Goal: Use online tool/utility: Utilize a website feature to perform a specific function

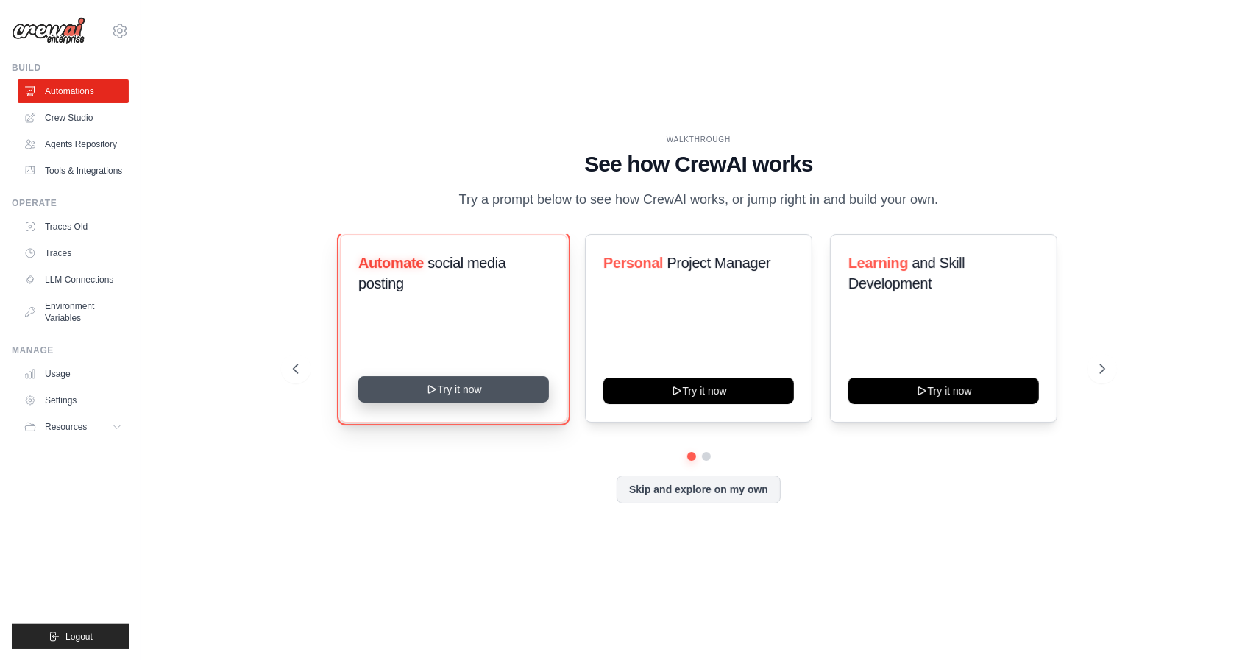
click at [502, 395] on button "Try it now" at bounding box center [453, 389] width 191 height 26
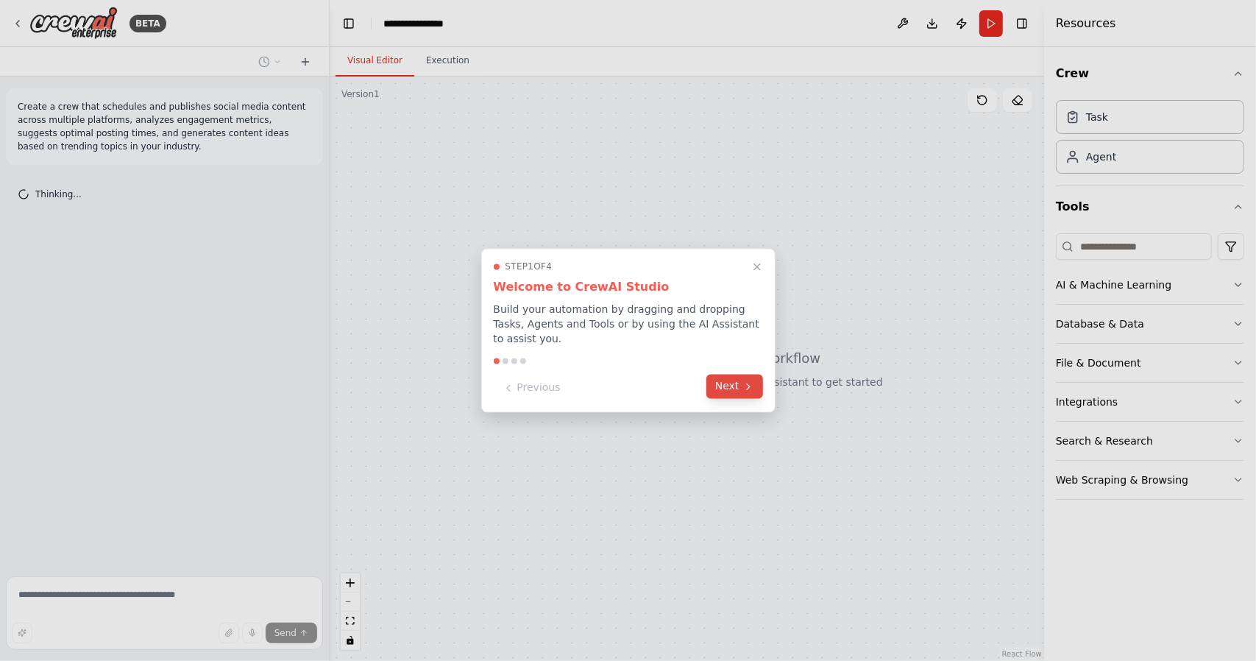
click at [747, 387] on icon at bounding box center [748, 386] width 12 height 12
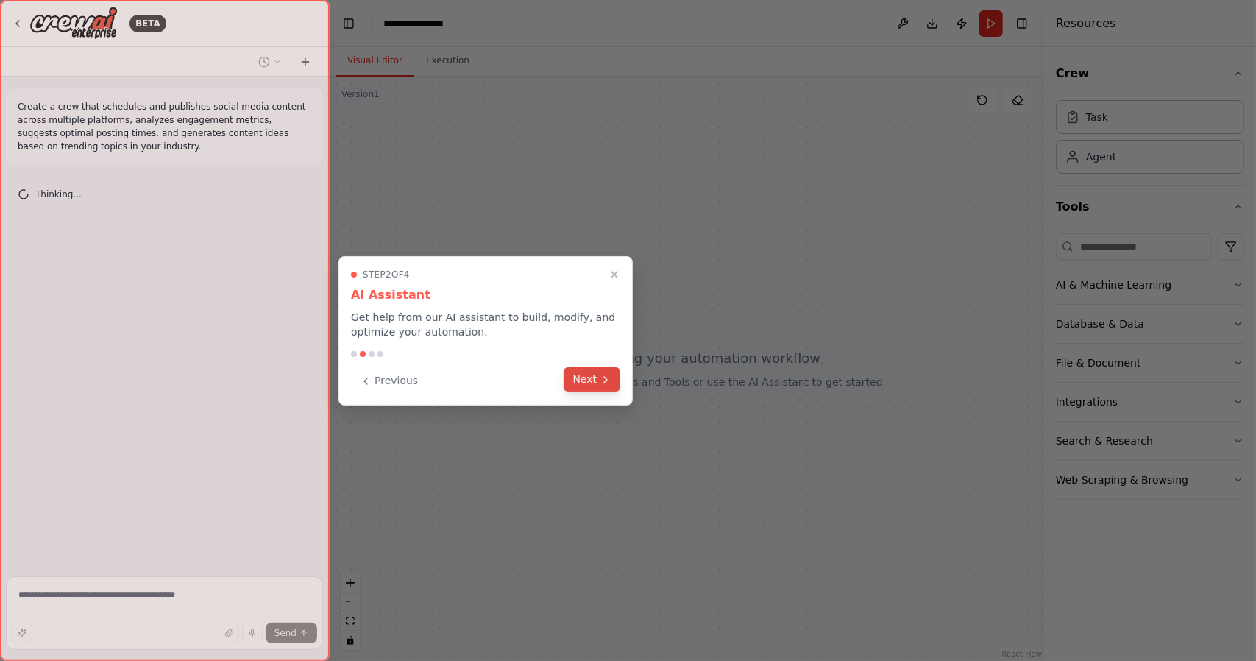
click at [588, 371] on button "Next" at bounding box center [591, 379] width 57 height 24
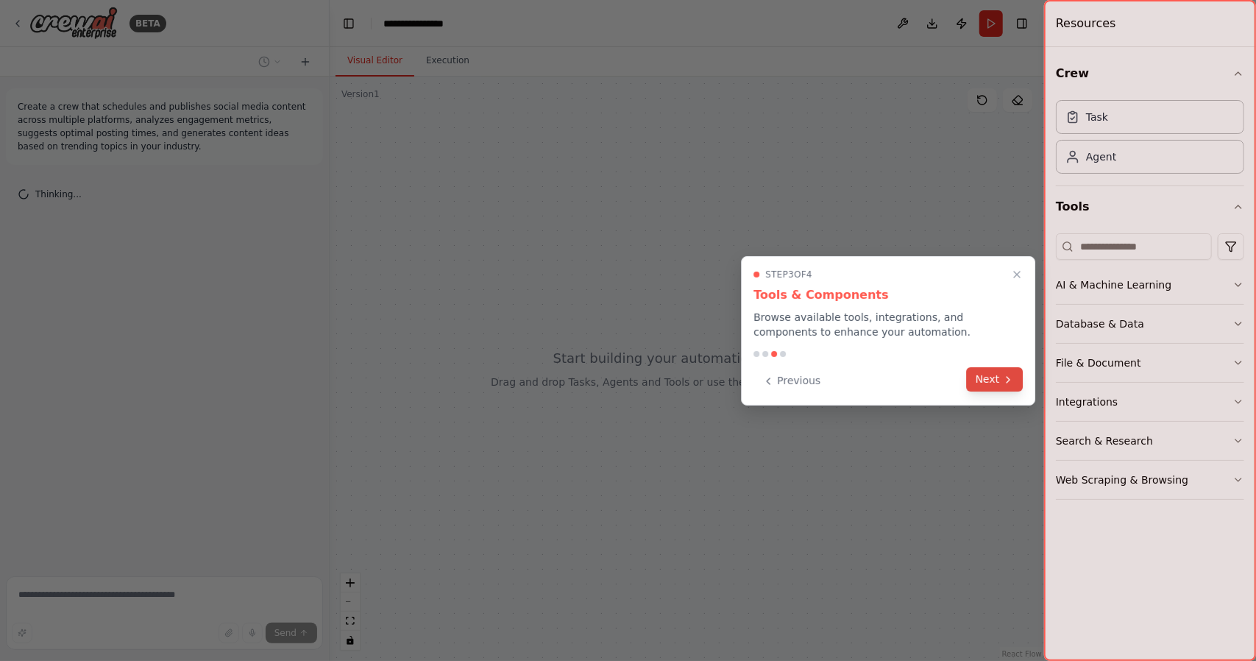
click at [987, 386] on button "Next" at bounding box center [995, 379] width 57 height 24
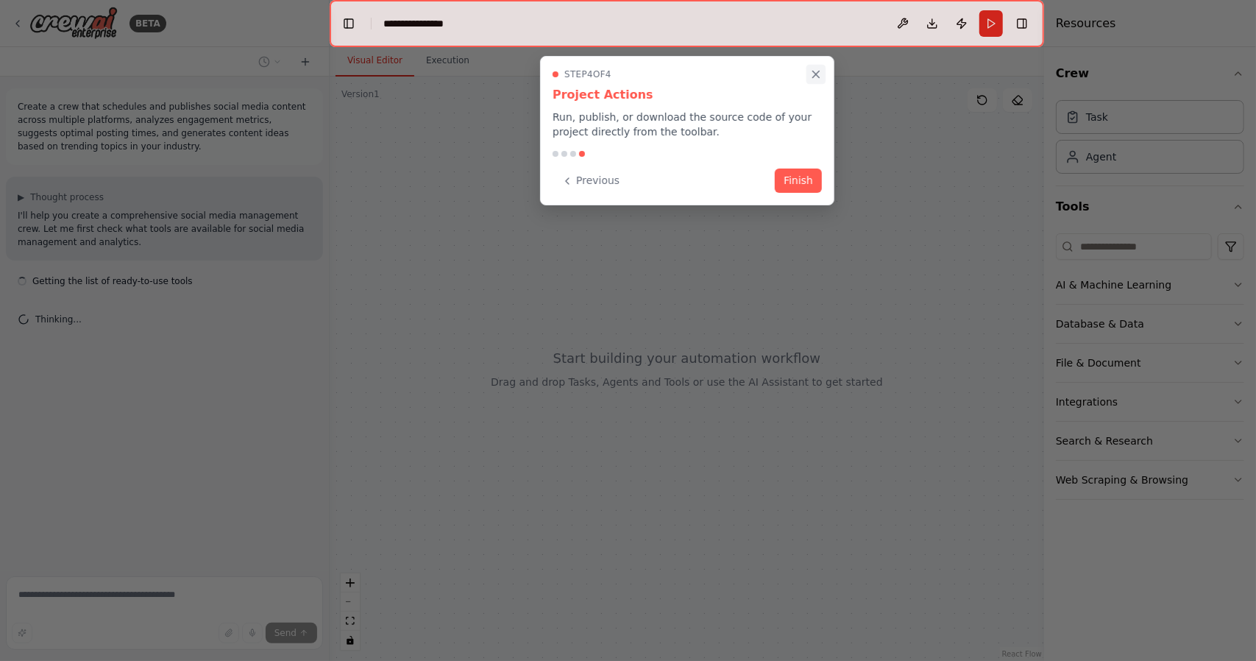
click at [817, 83] on button "Close walkthrough" at bounding box center [815, 74] width 19 height 19
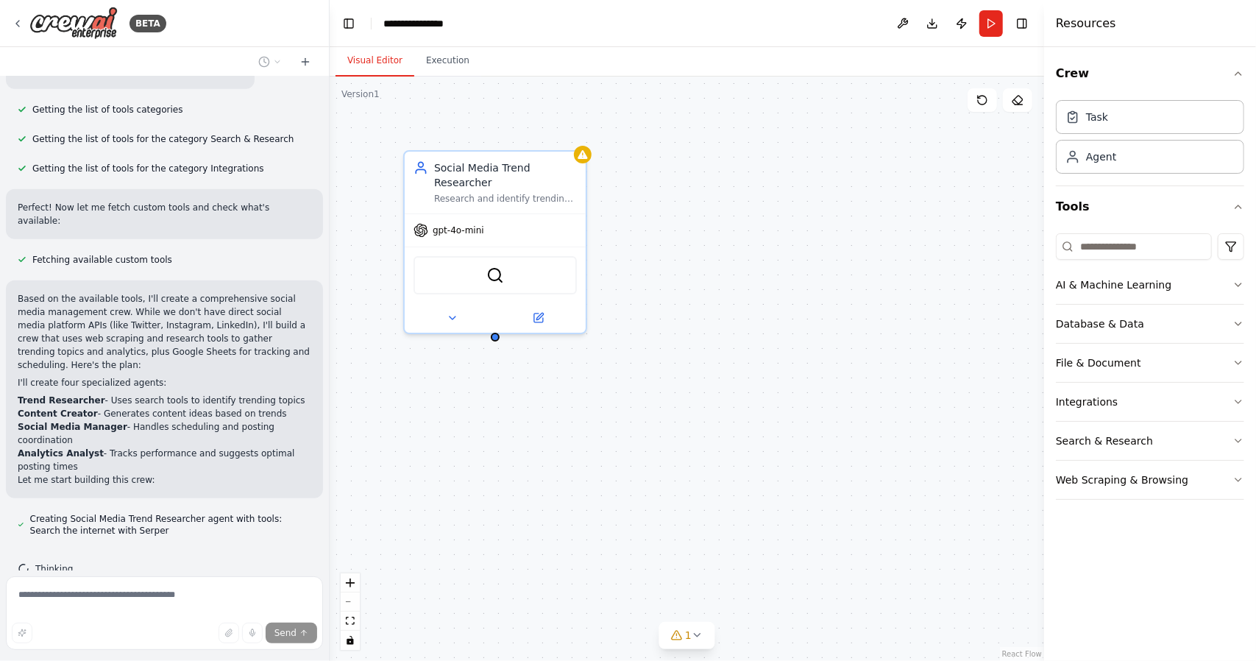
scroll to position [516, 0]
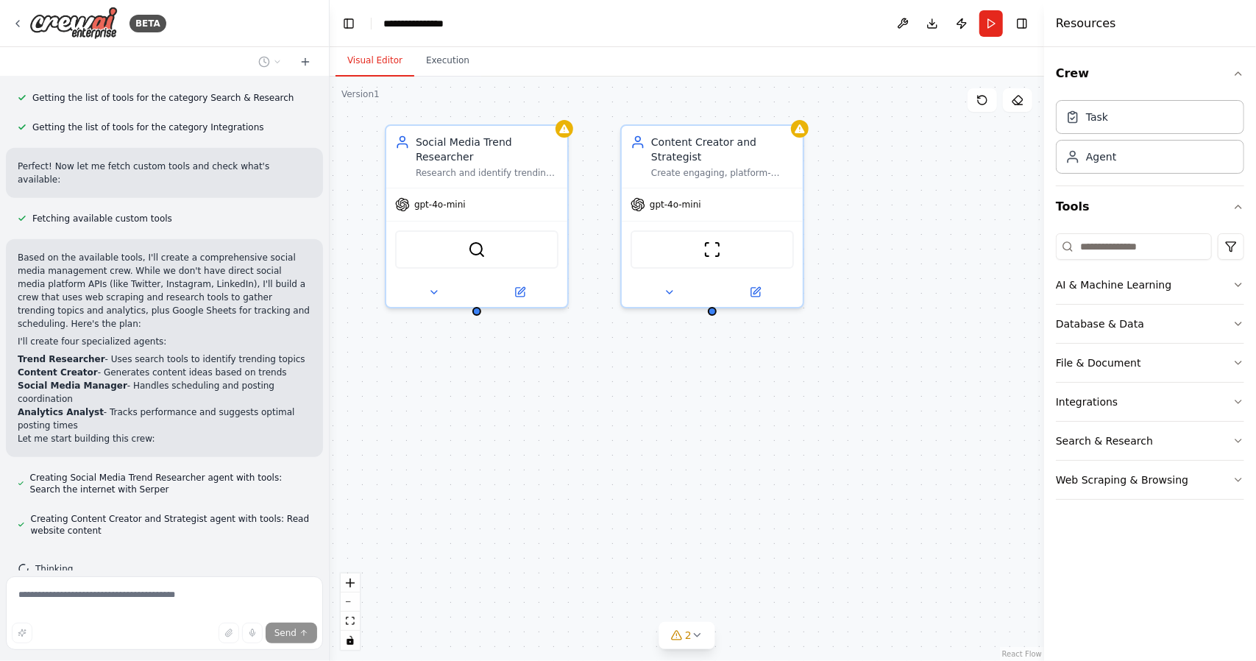
drag, startPoint x: 599, startPoint y: 469, endPoint x: 580, endPoint y: 444, distance: 31.5
click at [580, 444] on div "Social Media Trend Researcher Research and identify trending topics, hashtags, …" at bounding box center [687, 369] width 714 height 584
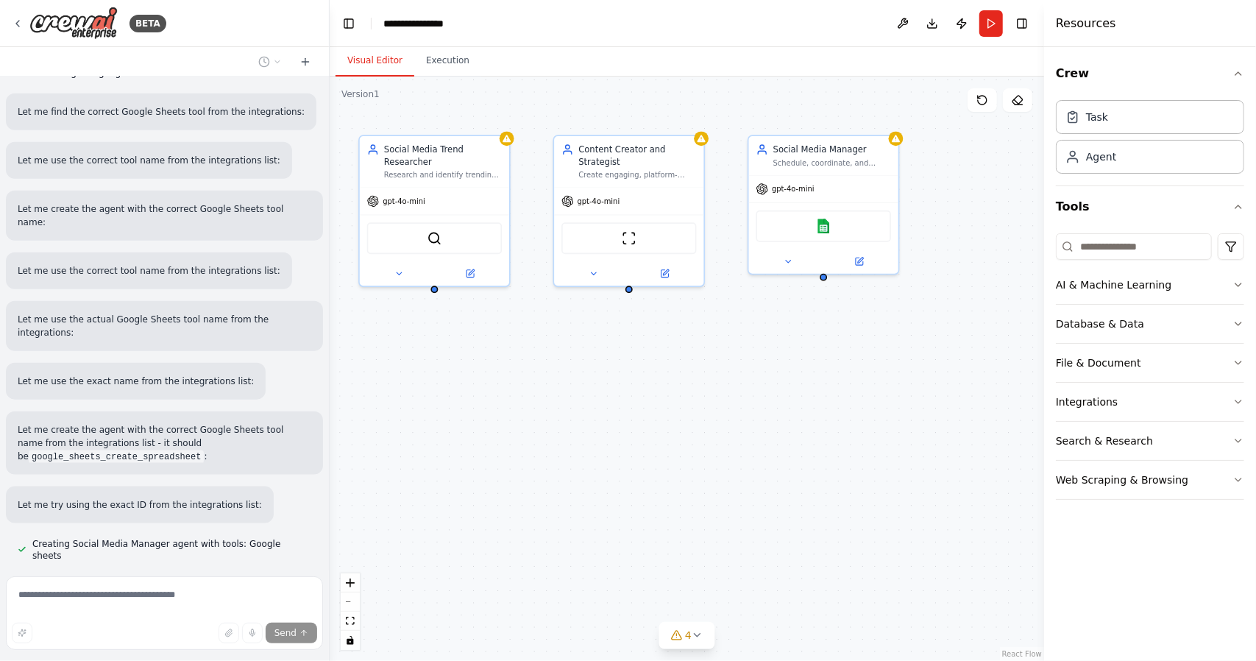
scroll to position [1141, 0]
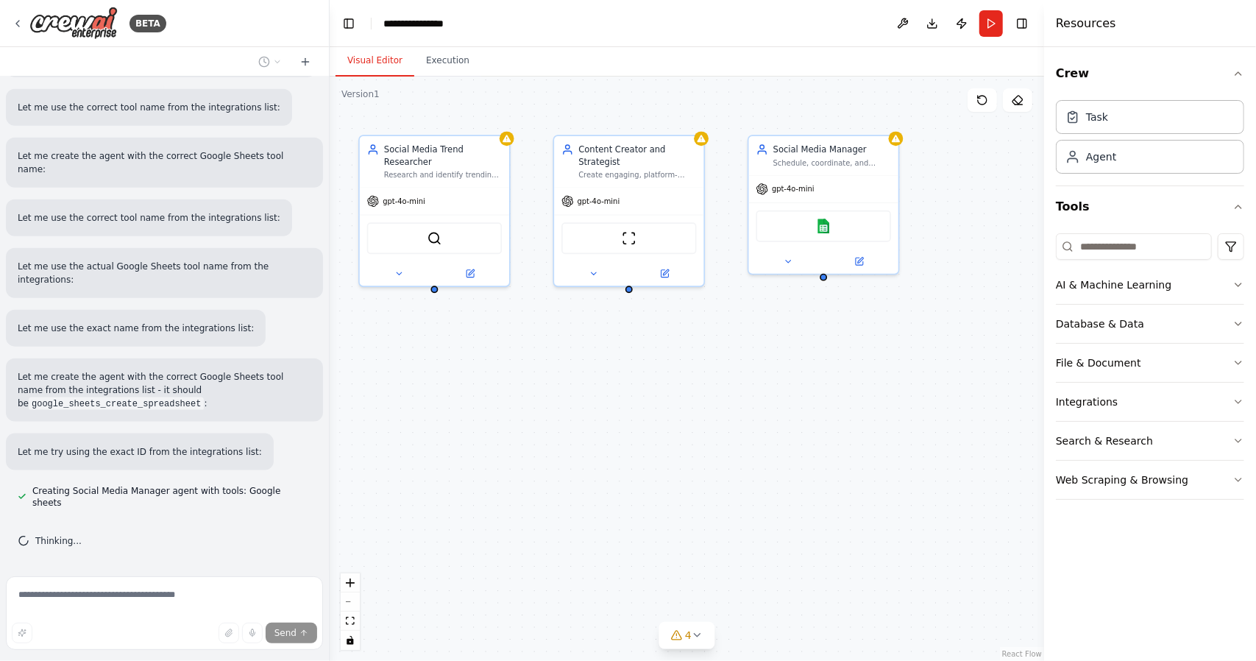
drag, startPoint x: 680, startPoint y: 452, endPoint x: 619, endPoint y: 394, distance: 84.8
click at [619, 394] on div "Social Media Trend Researcher Research and identify trending topics, hashtags, …" at bounding box center [687, 369] width 714 height 584
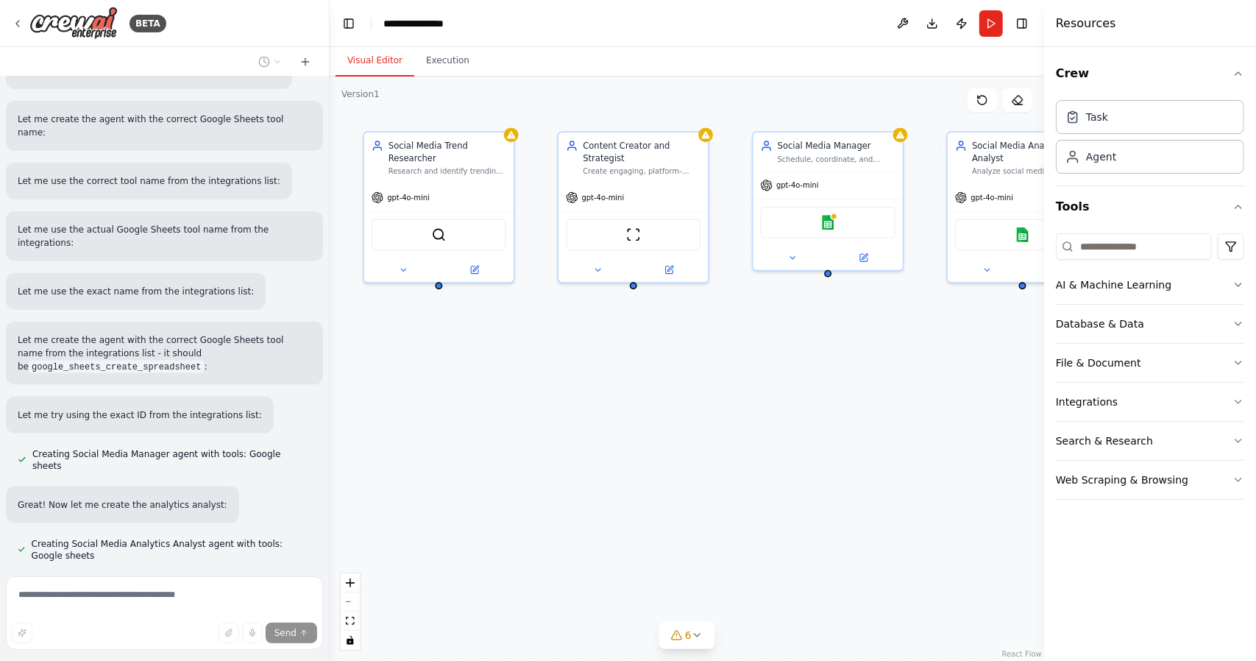
drag, startPoint x: 739, startPoint y: 397, endPoint x: 742, endPoint y: 404, distance: 7.6
click at [742, 404] on div "Social Media Trend Researcher Research and identify trending topics, hashtags, …" at bounding box center [687, 369] width 714 height 584
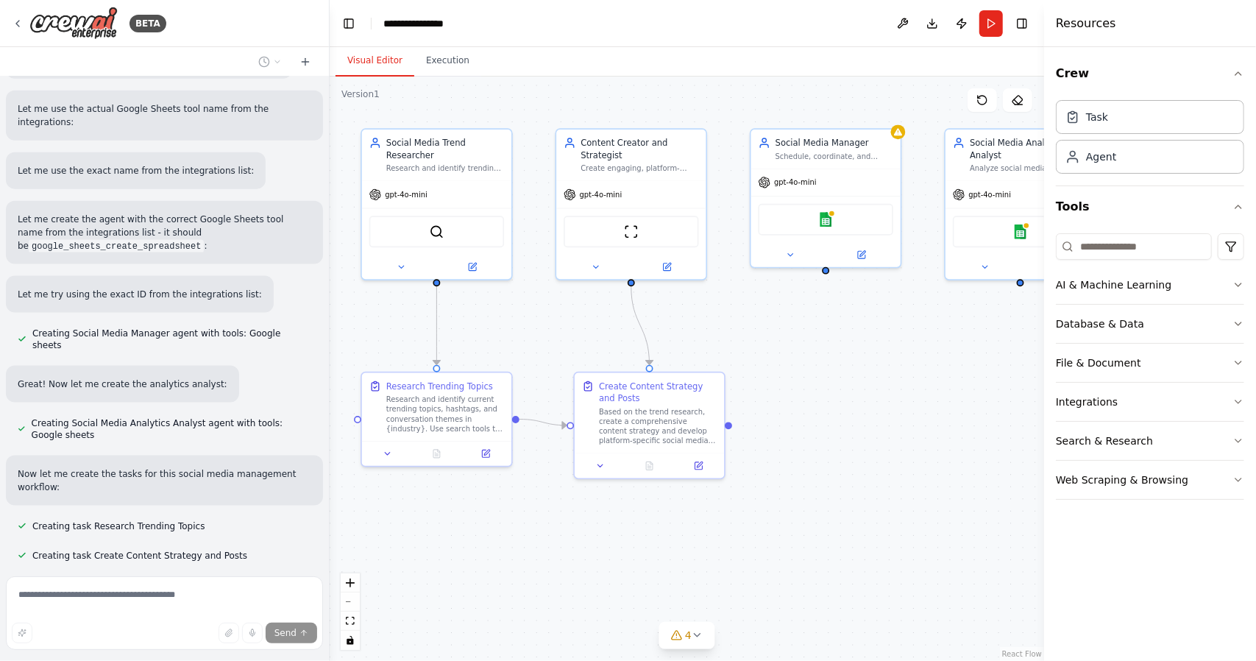
scroll to position [1291, 0]
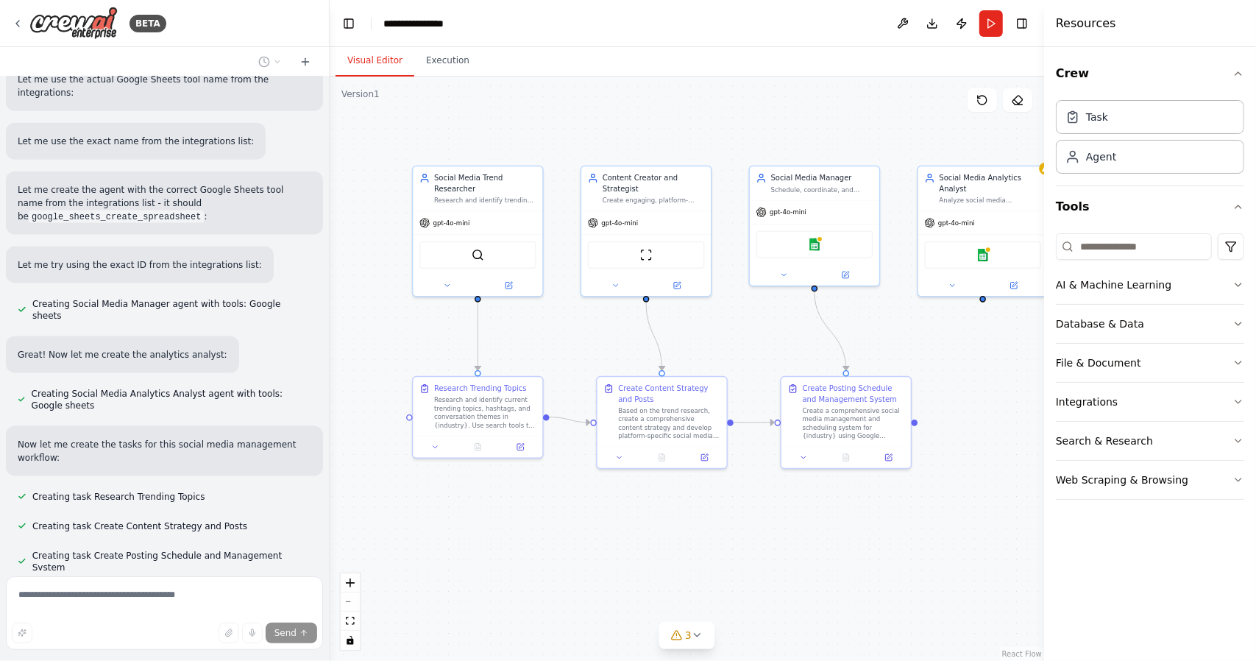
click at [739, 348] on div ".deletable-edge-delete-btn { width: 20px; height: 20px; border: 0px solid #ffff…" at bounding box center [687, 369] width 714 height 584
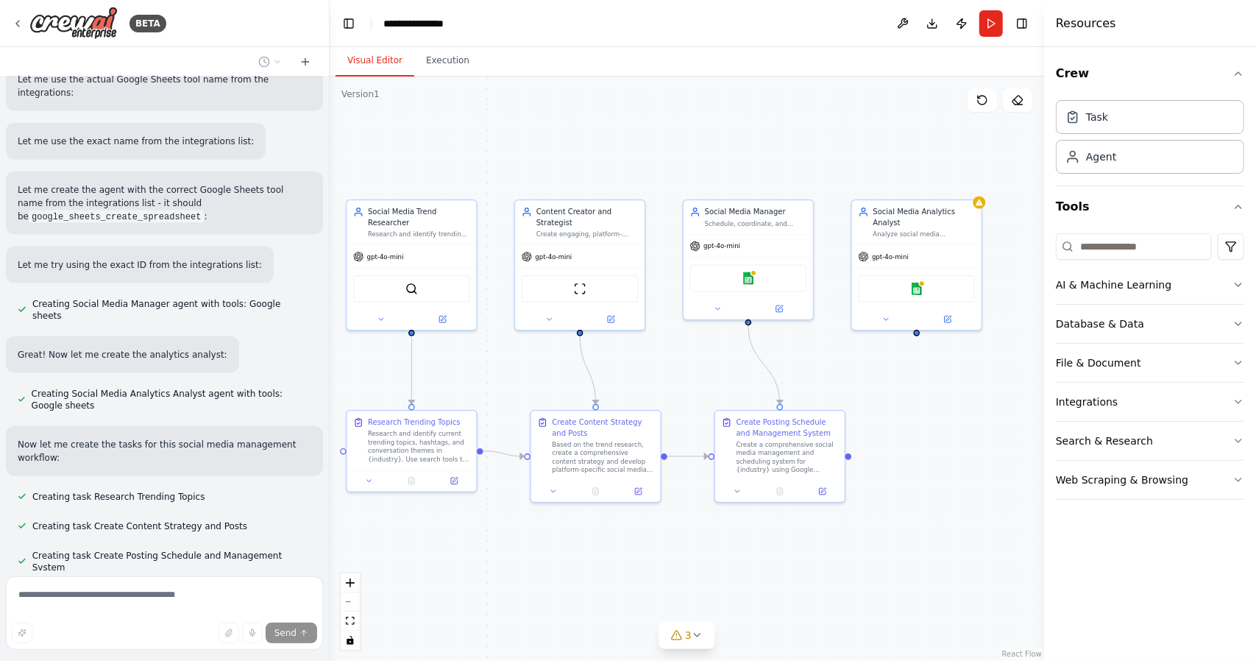
drag, startPoint x: 741, startPoint y: 348, endPoint x: 675, endPoint y: 388, distance: 77.6
click at [675, 388] on div ".deletable-edge-delete-btn { width: 20px; height: 20px; border: 0px solid #ffff…" at bounding box center [687, 369] width 714 height 584
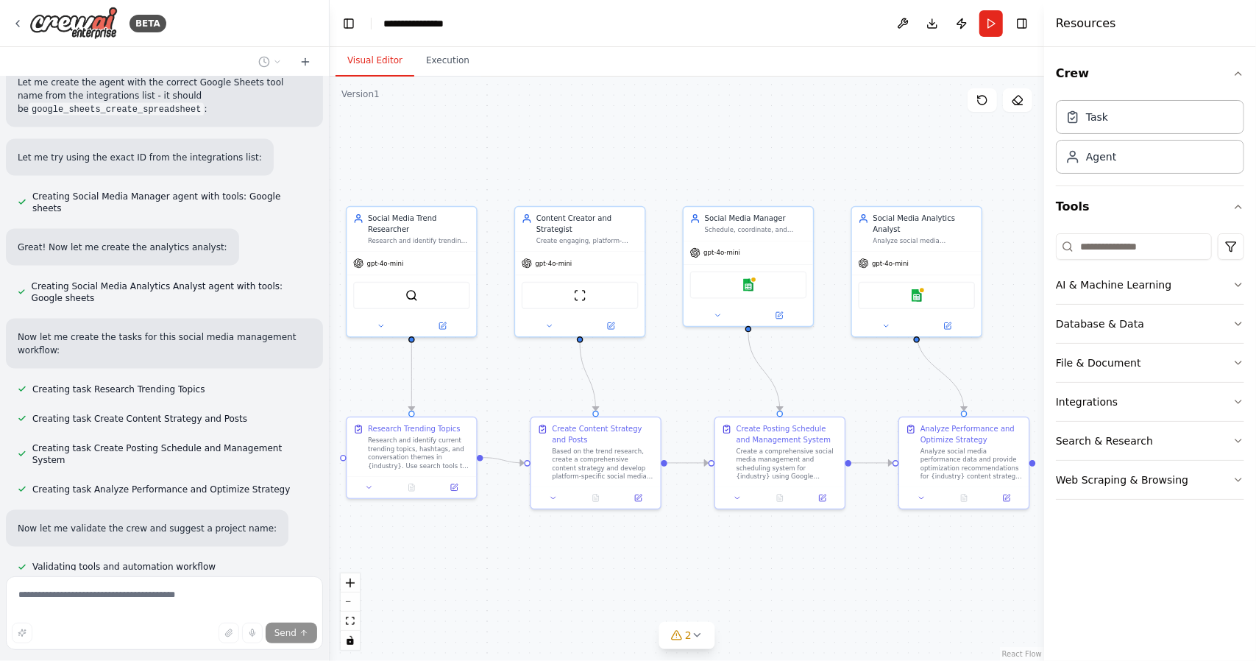
scroll to position [1428, 0]
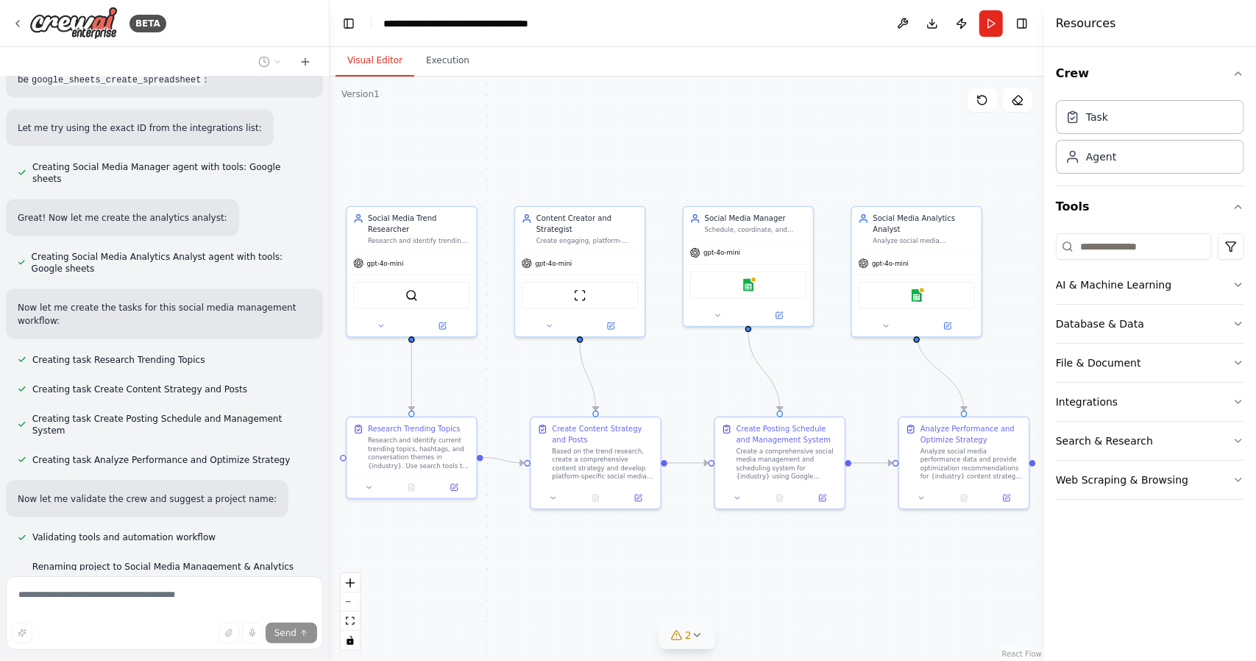
click at [705, 630] on button "2" at bounding box center [686, 635] width 57 height 27
click at [845, 534] on icon at bounding box center [848, 528] width 12 height 12
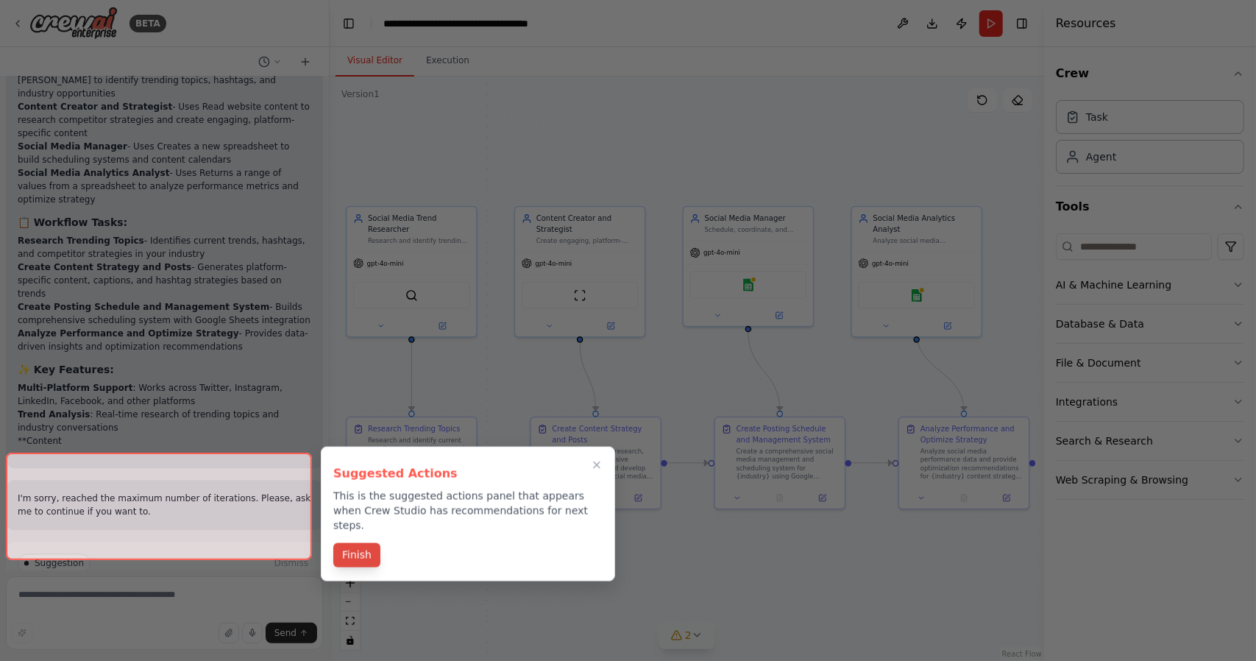
click at [358, 548] on button "Finish" at bounding box center [356, 555] width 47 height 24
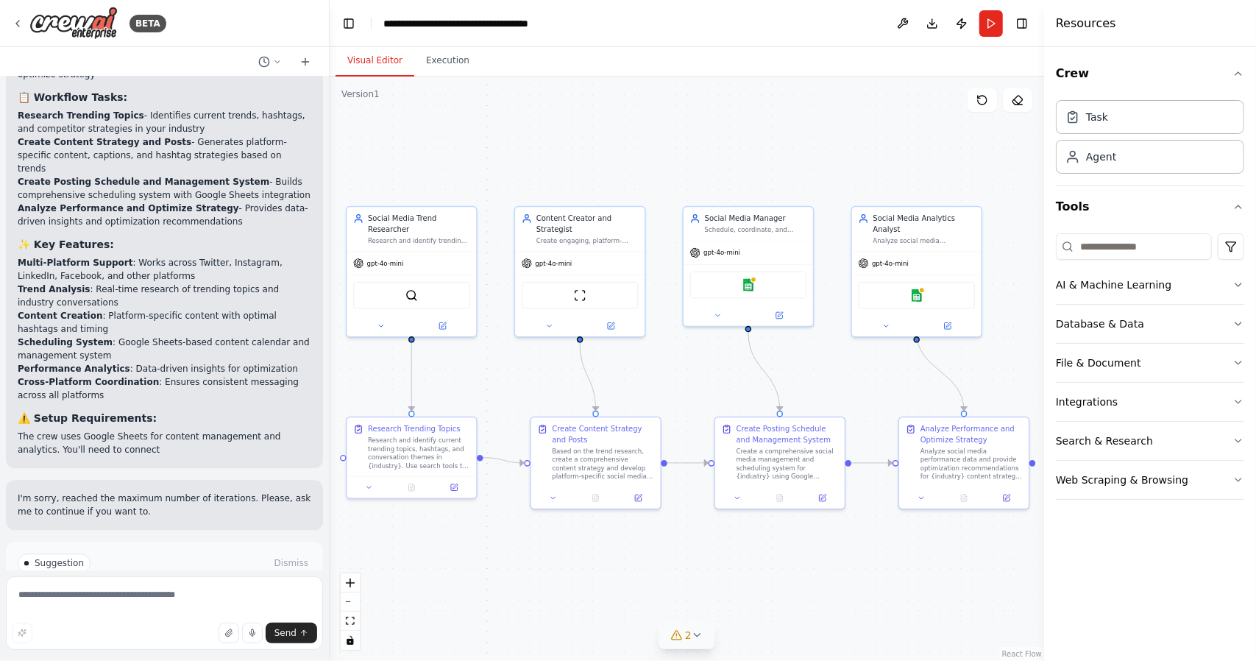
click at [222, 613] on button "Run Automation" at bounding box center [165, 625] width 294 height 24
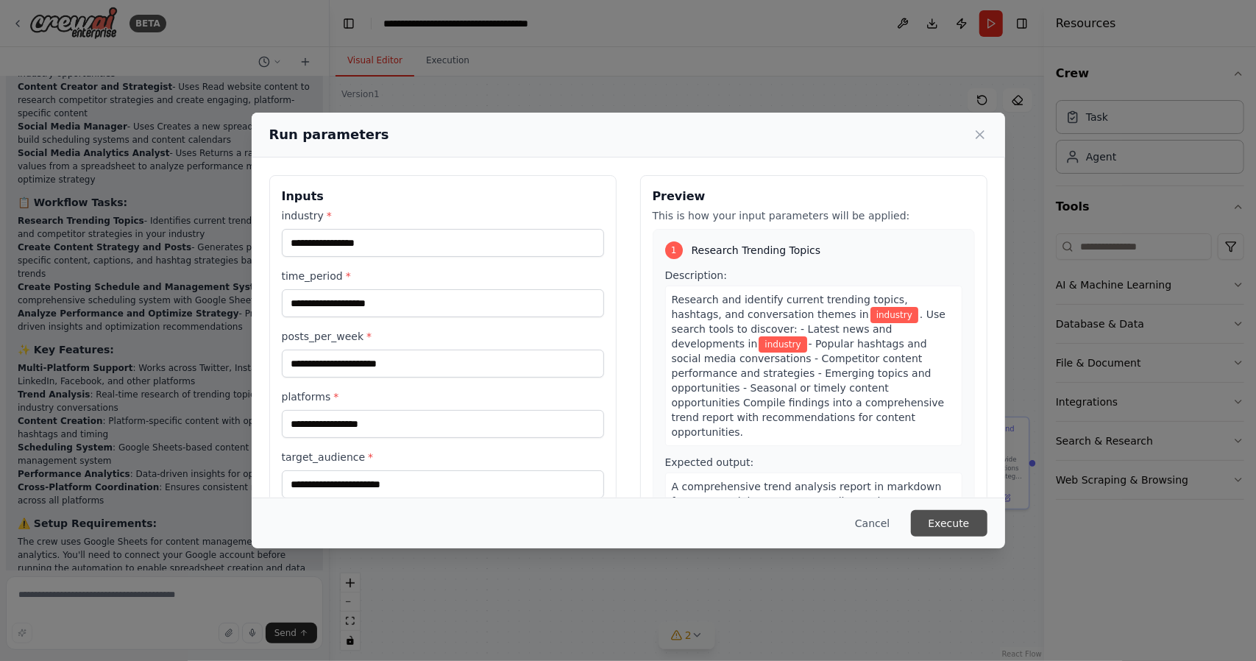
click at [971, 517] on button "Execute" at bounding box center [949, 523] width 77 height 26
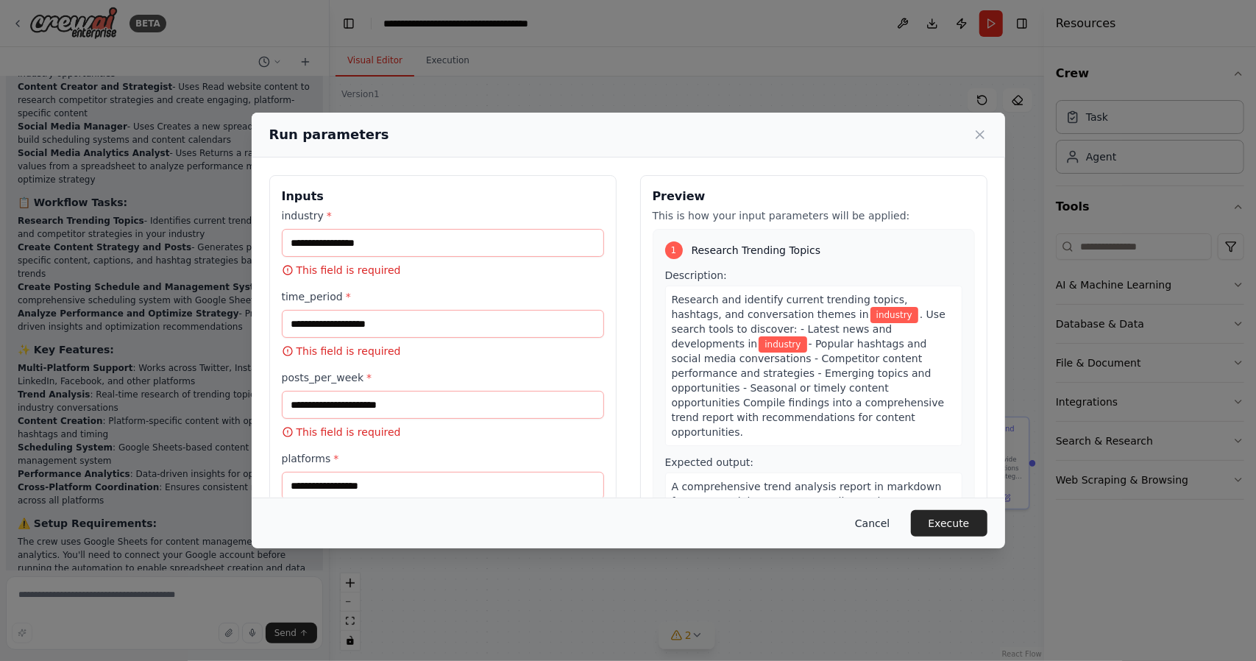
click at [868, 521] on button "Cancel" at bounding box center [872, 523] width 58 height 26
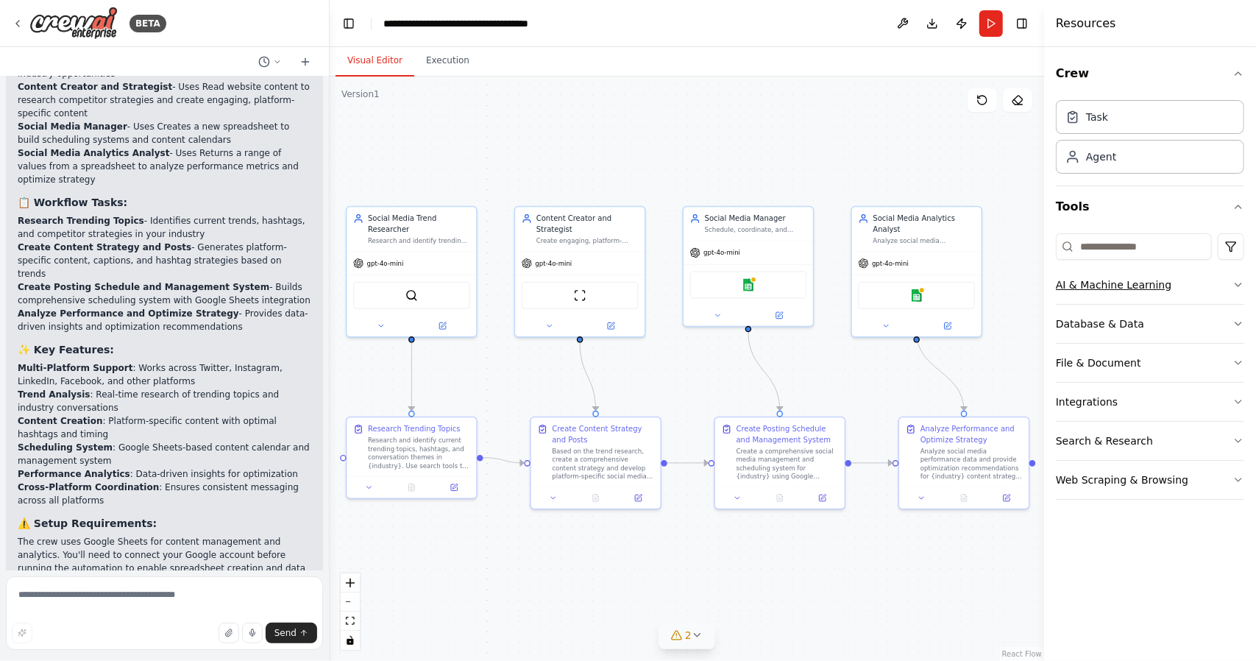
click at [1142, 291] on div "AI & Machine Learning" at bounding box center [1113, 284] width 115 height 15
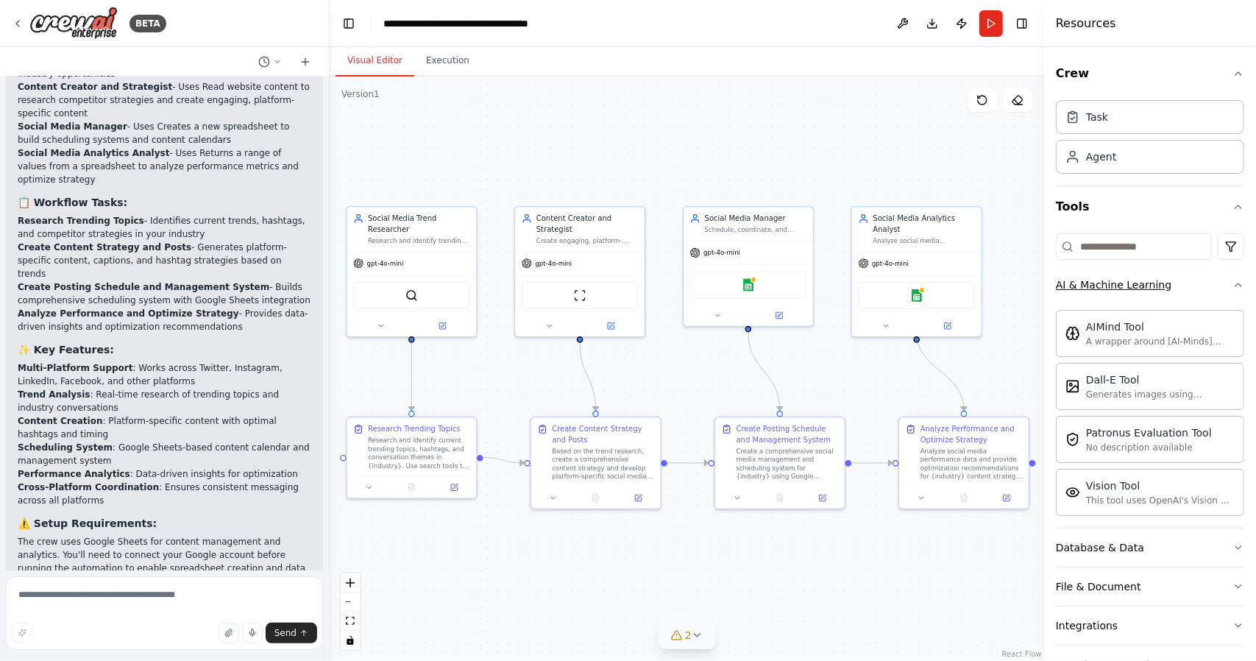
click at [1142, 291] on div "AI & Machine Learning" at bounding box center [1113, 284] width 115 height 15
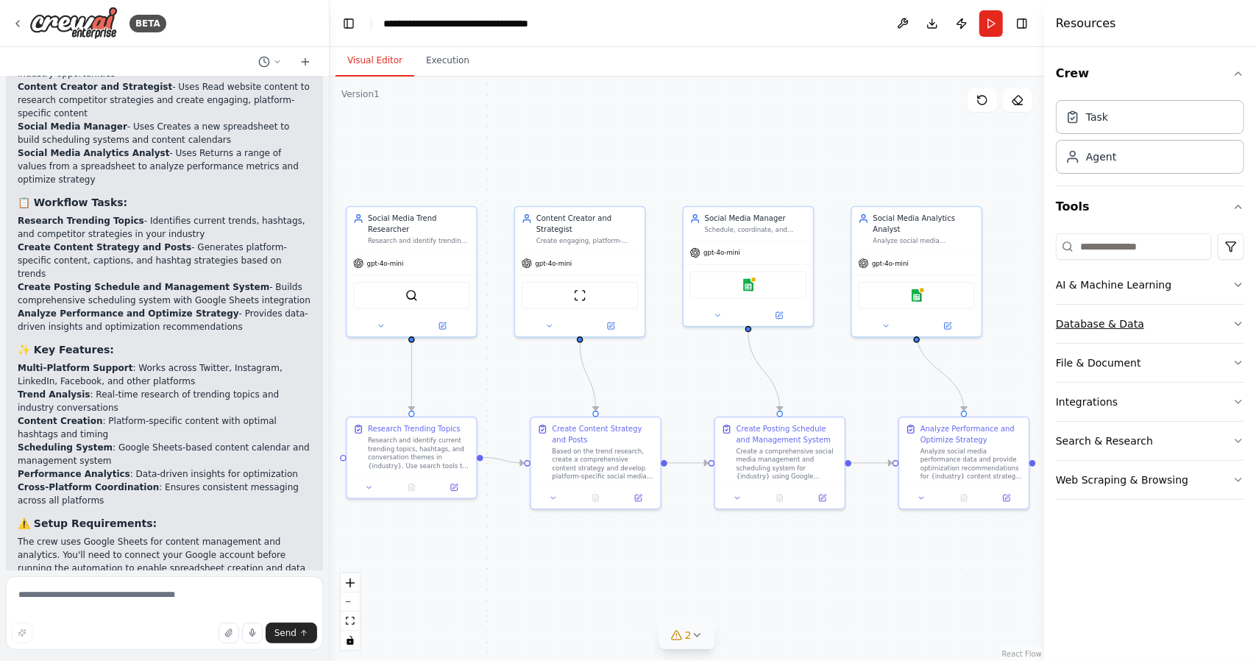
click at [1115, 307] on button "Database & Data" at bounding box center [1150, 324] width 188 height 38
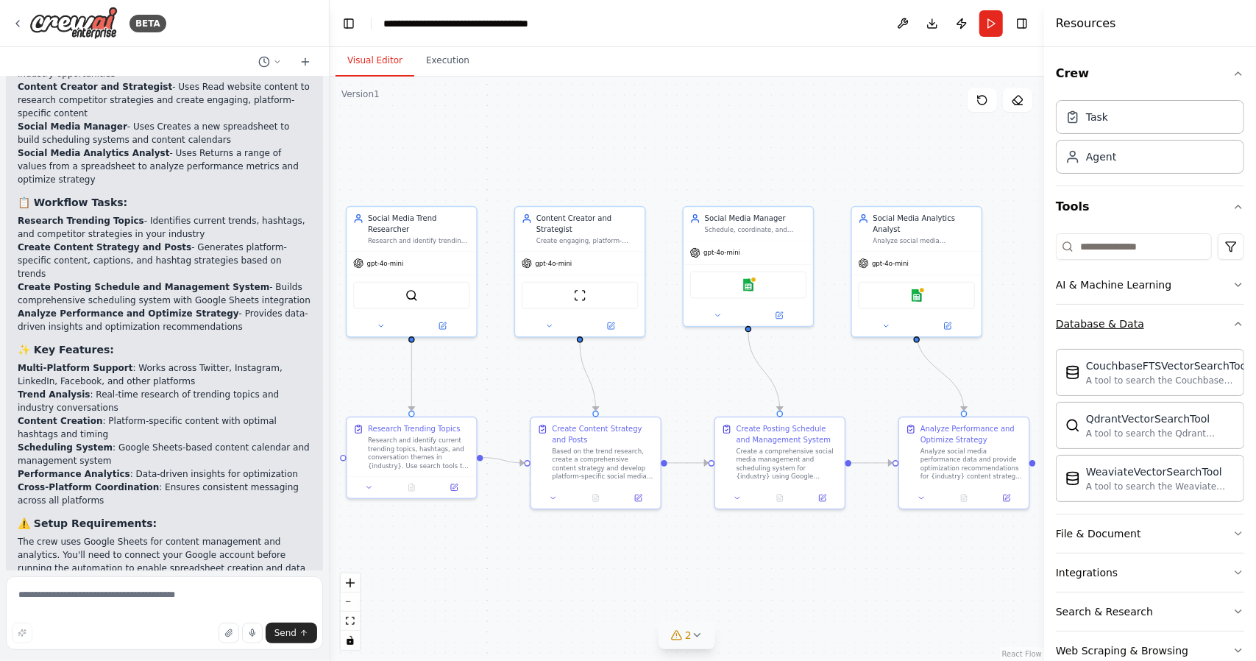
click at [1115, 307] on button "Database & Data" at bounding box center [1150, 324] width 188 height 38
